Goal: Use online tool/utility: Utilize a website feature to perform a specific function

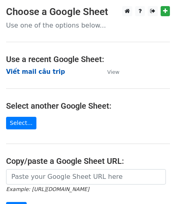
drag, startPoint x: 44, startPoint y: 71, endPoint x: 183, endPoint y: 71, distance: 138.5
click at [45, 71] on strong "Viết mail câu trip" at bounding box center [35, 71] width 59 height 7
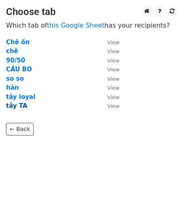
click at [17, 104] on strong "tây TA" at bounding box center [16, 105] width 21 height 7
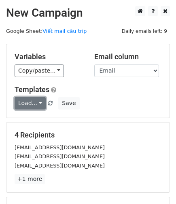
click at [35, 104] on link "Load..." at bounding box center [30, 103] width 31 height 13
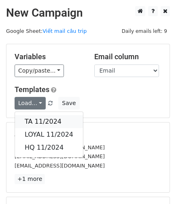
click at [36, 121] on link "TA 11/2024" at bounding box center [49, 121] width 68 height 13
